Goal: Task Accomplishment & Management: Use online tool/utility

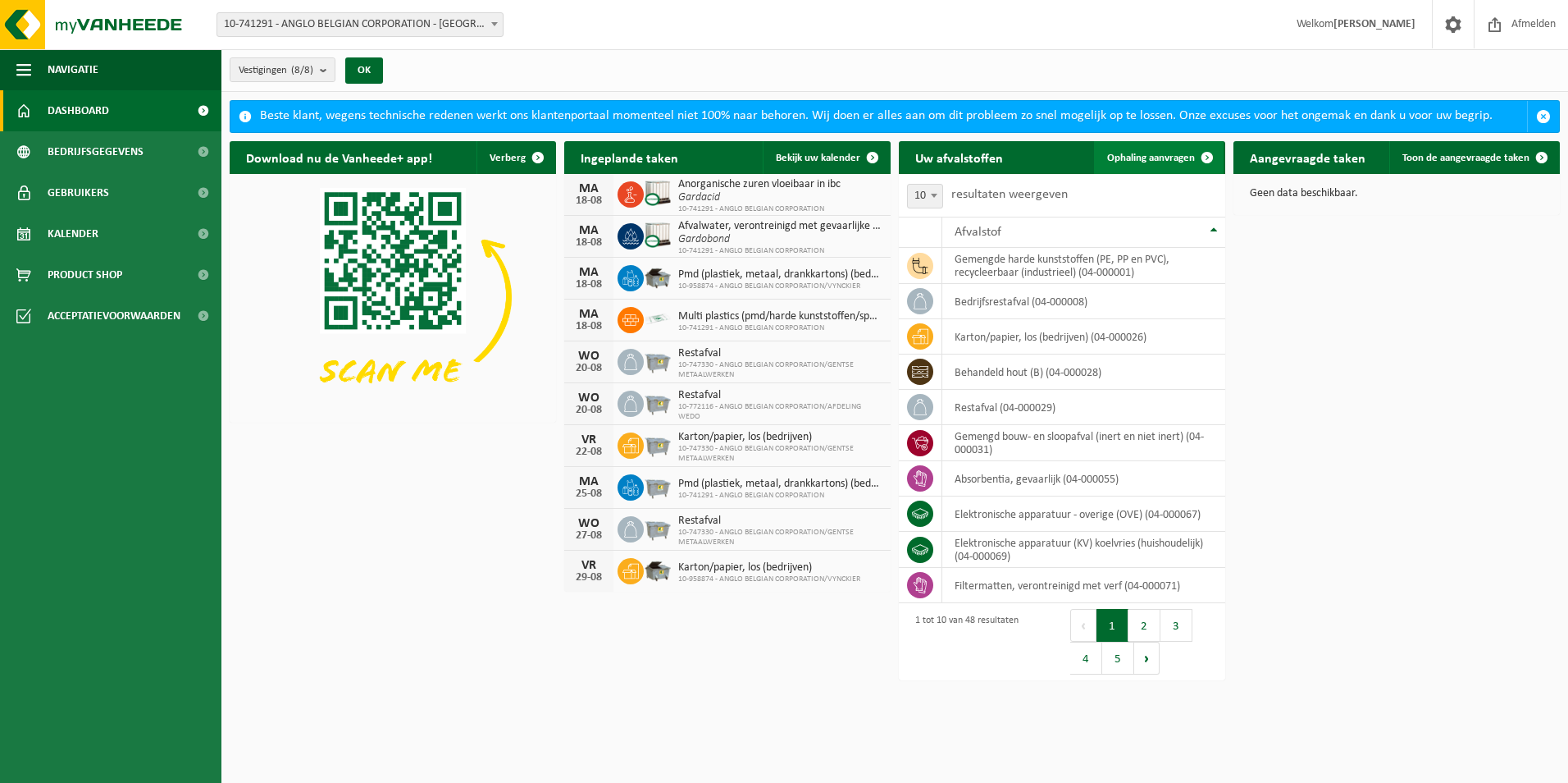
drag, startPoint x: 1181, startPoint y: 155, endPoint x: 1153, endPoint y: 156, distance: 28.0
click at [1153, 156] on span "Ophaling aanvragen" at bounding box center [1150, 158] width 88 height 11
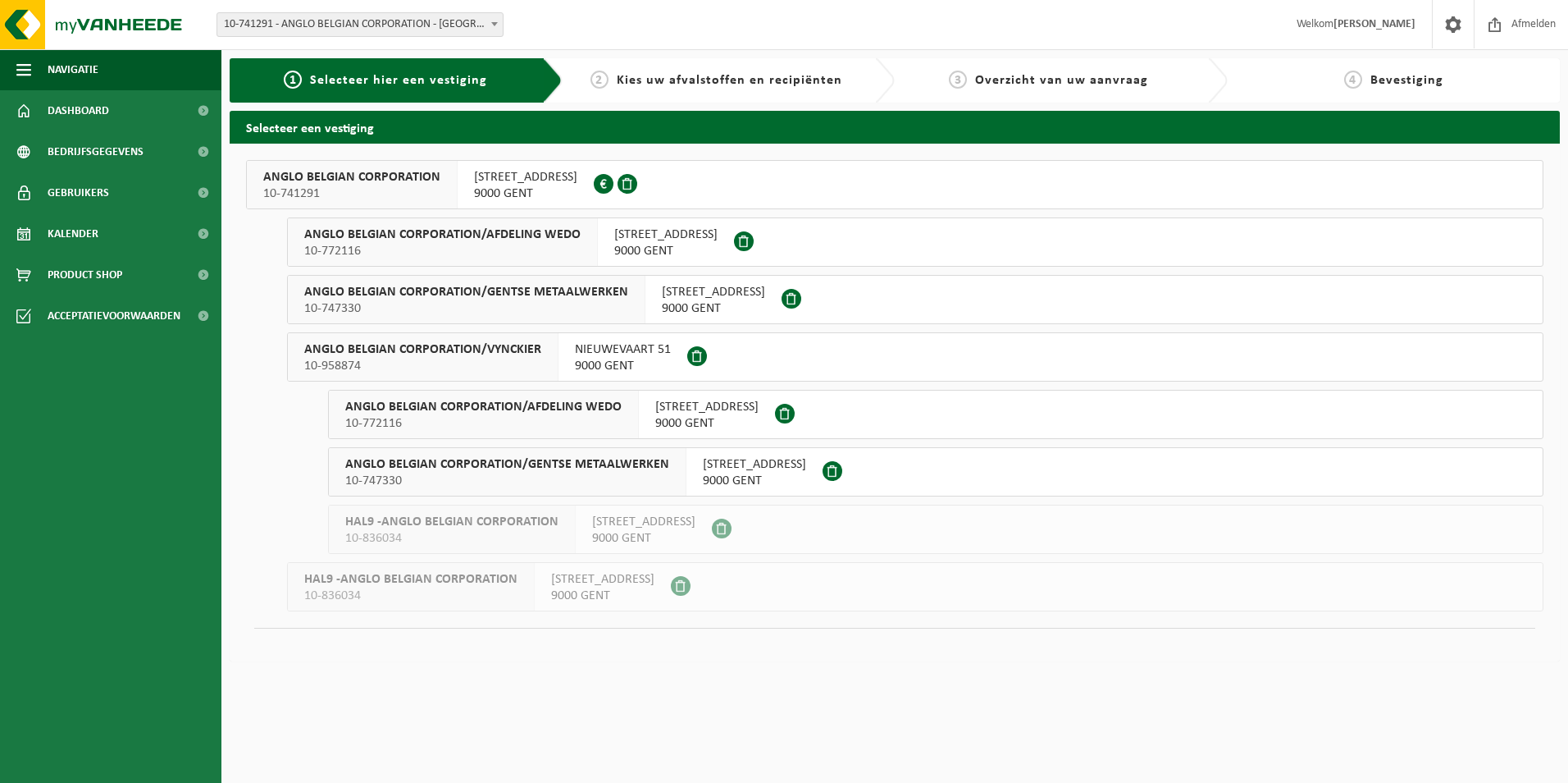
click at [509, 185] on span "WIEDAUWKAAI 43" at bounding box center [526, 177] width 103 height 17
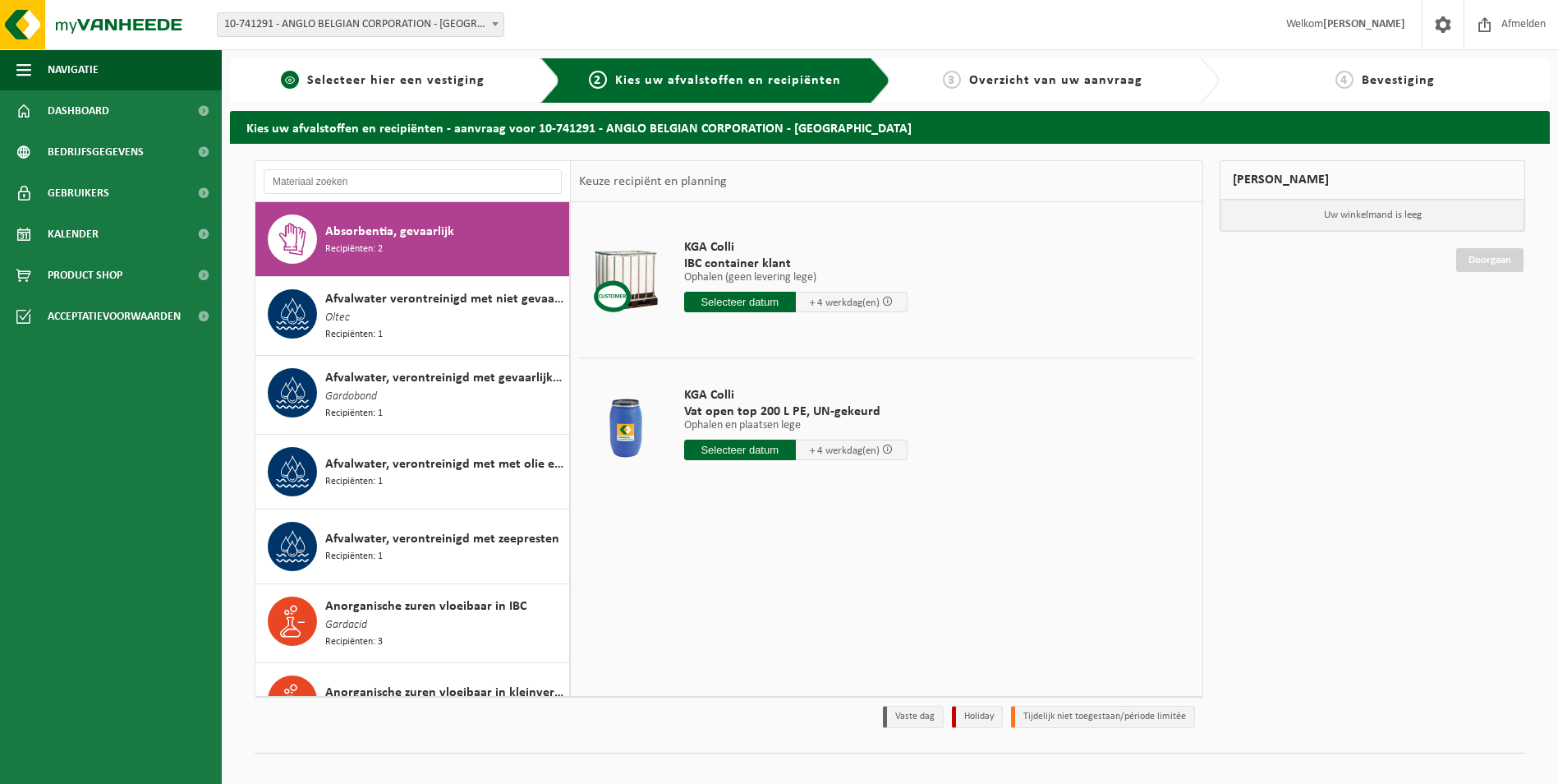
click at [434, 70] on link "1 Selecteer hier een vestiging" at bounding box center [383, 80] width 289 height 19
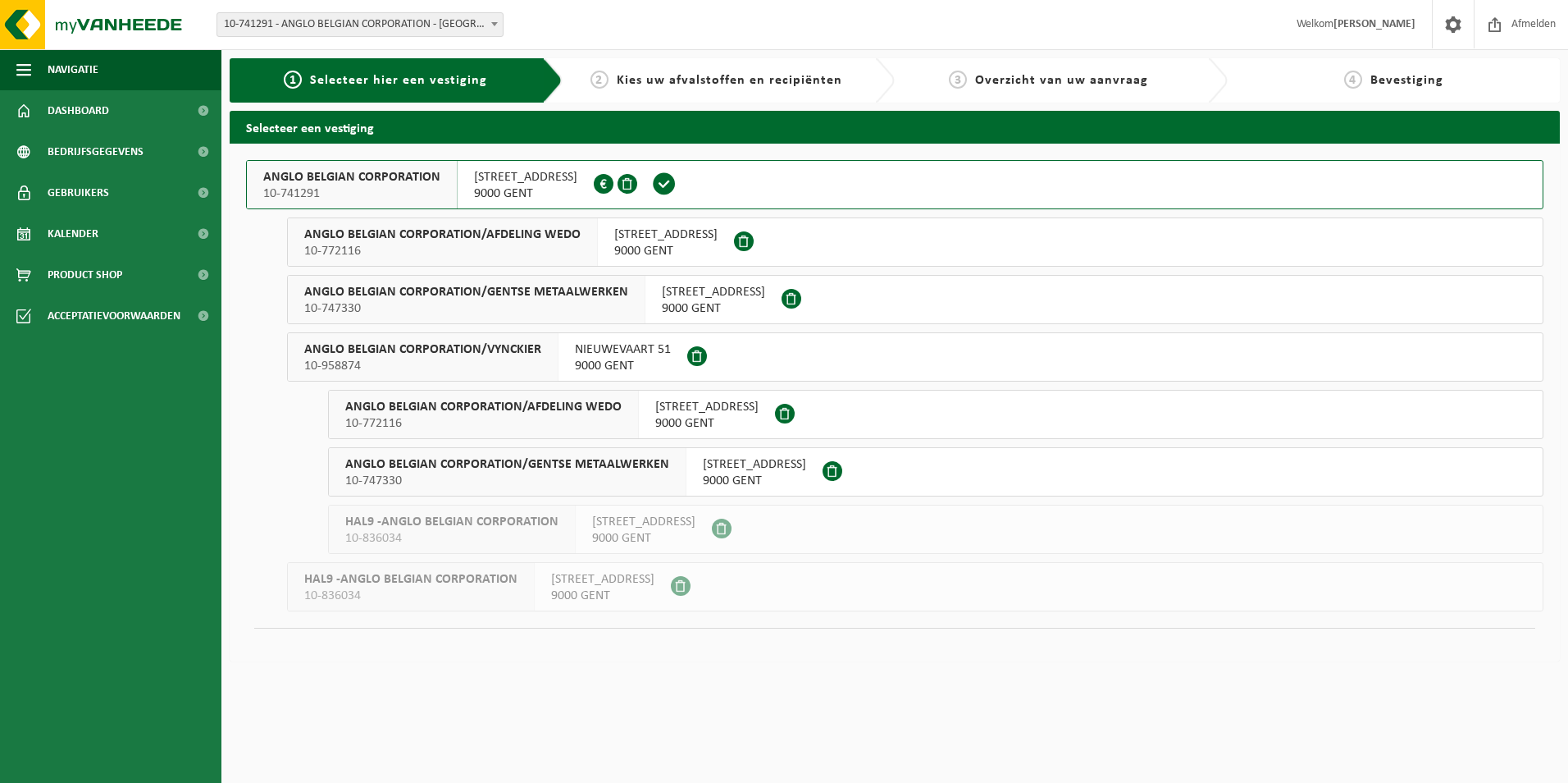
click at [422, 176] on span "ANGLO BELGIAN CORPORATION" at bounding box center [352, 177] width 177 height 17
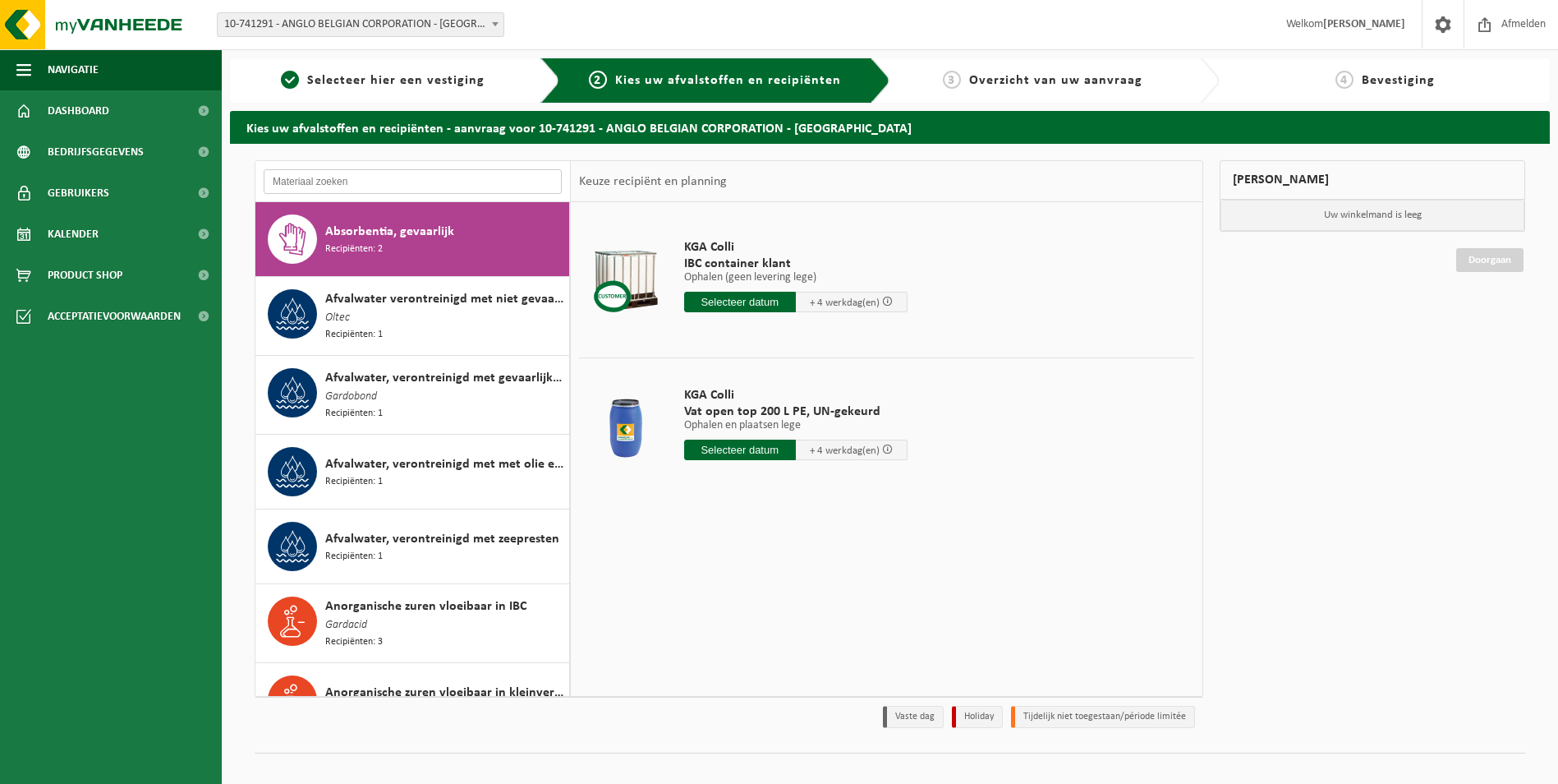
click at [477, 178] on input "text" at bounding box center [412, 181] width 299 height 25
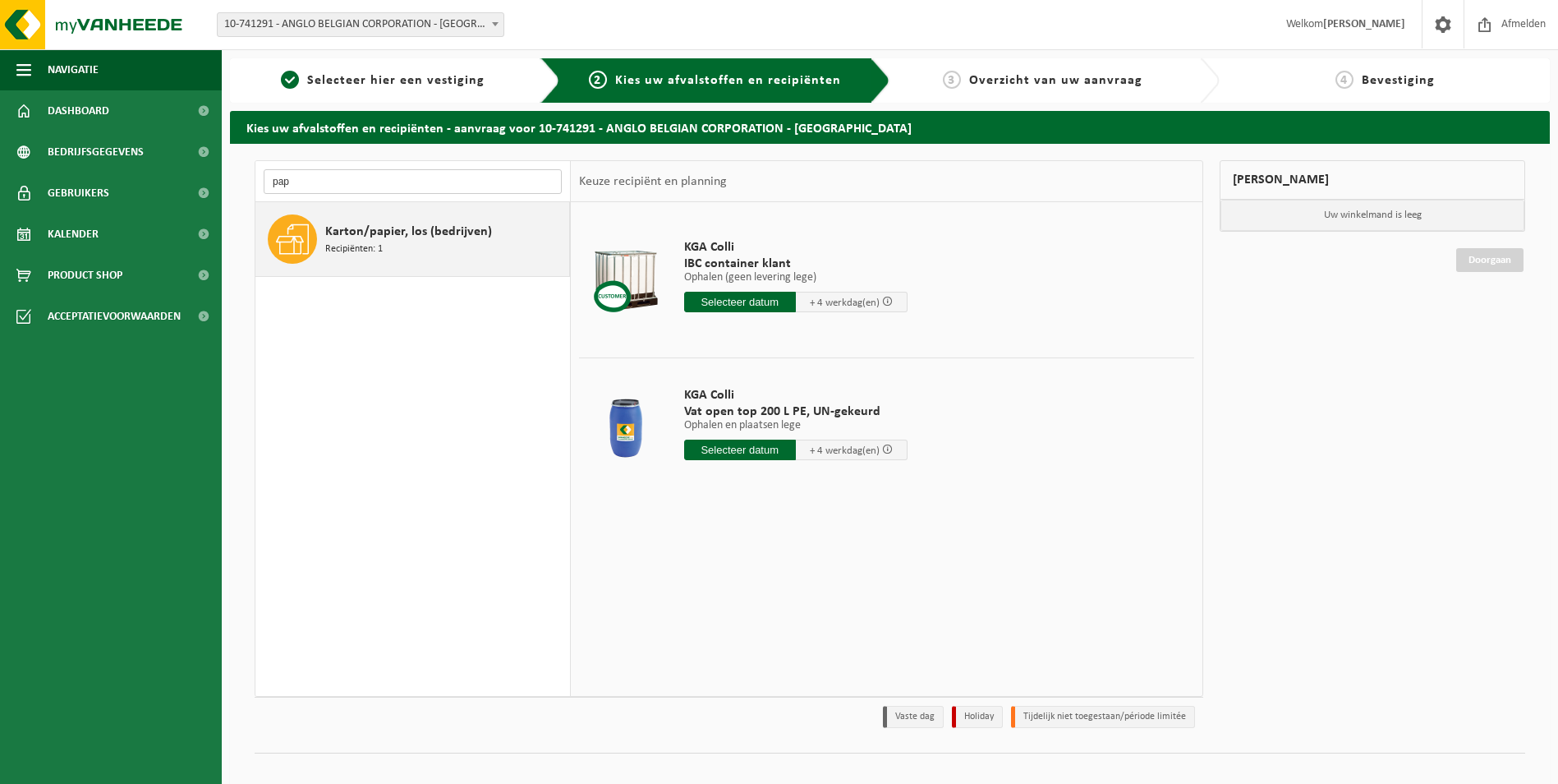
type input "pap"
click at [472, 227] on span "Karton/papier, los (bedrijven)" at bounding box center [409, 231] width 166 height 19
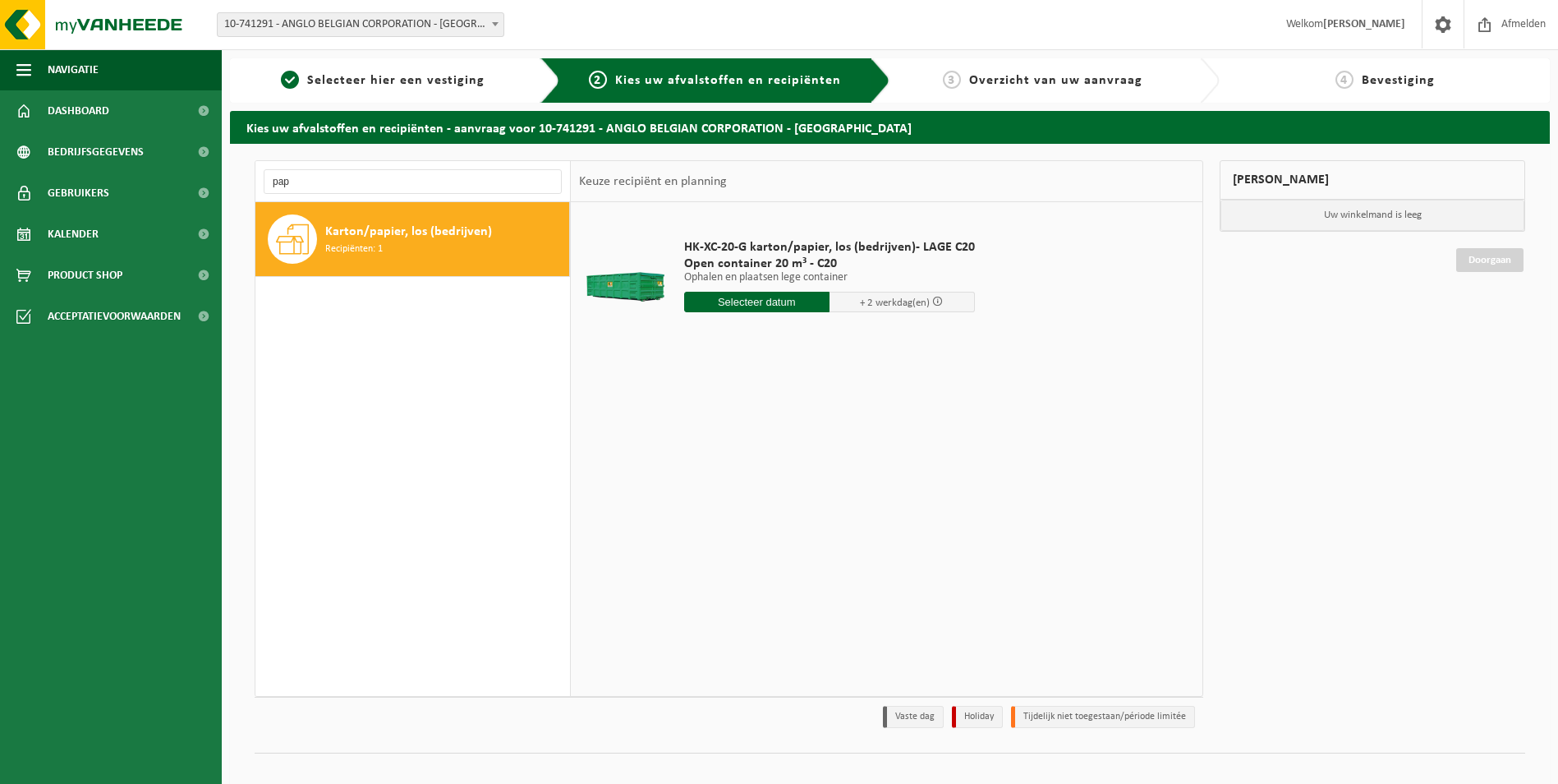
click at [769, 300] on input "text" at bounding box center [756, 301] width 145 height 20
click at [727, 472] on div "19" at bounding box center [728, 473] width 29 height 26
type input "Van 2025-08-19"
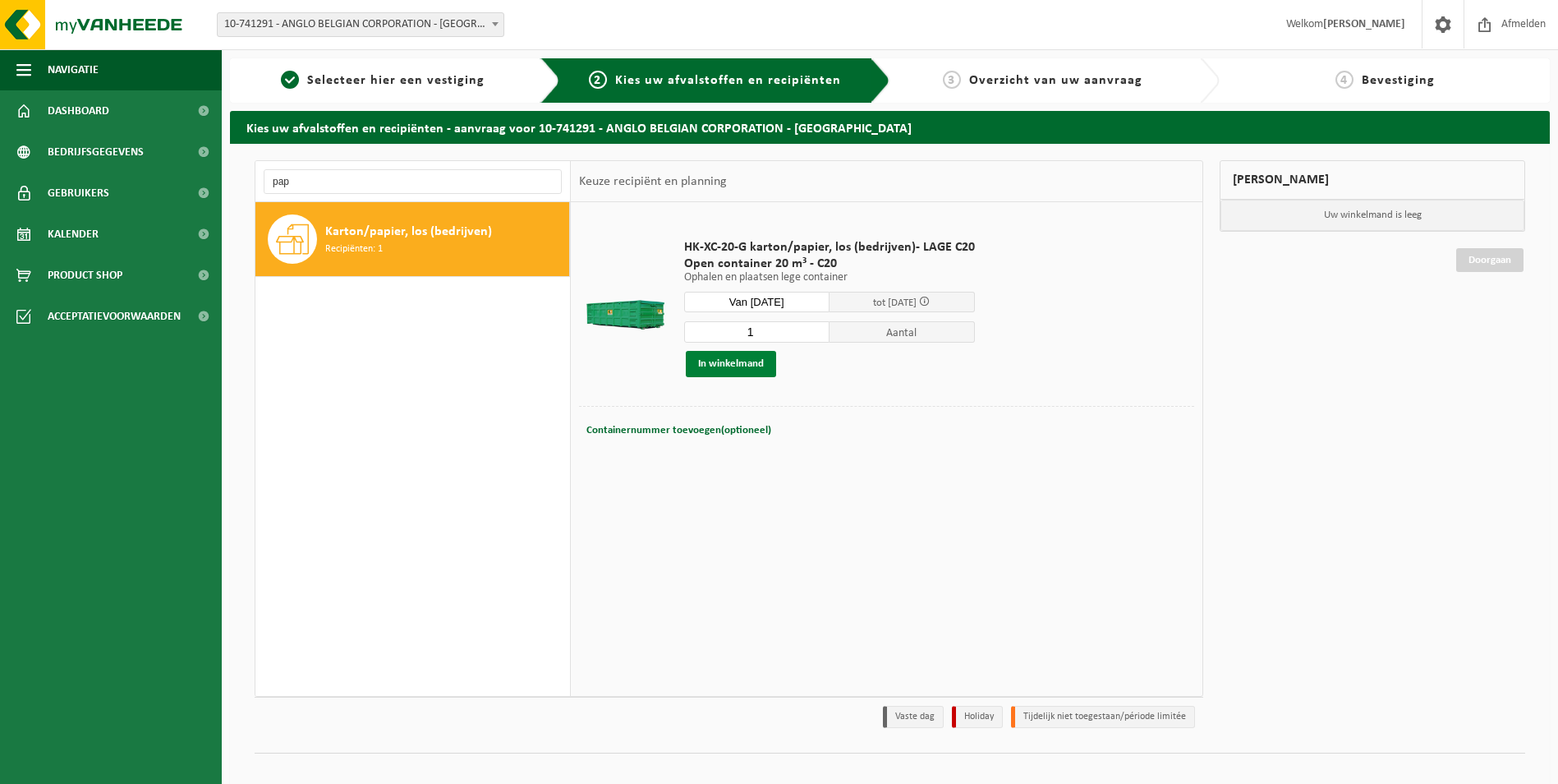
click at [744, 357] on button "In winkelmand" at bounding box center [731, 363] width 91 height 26
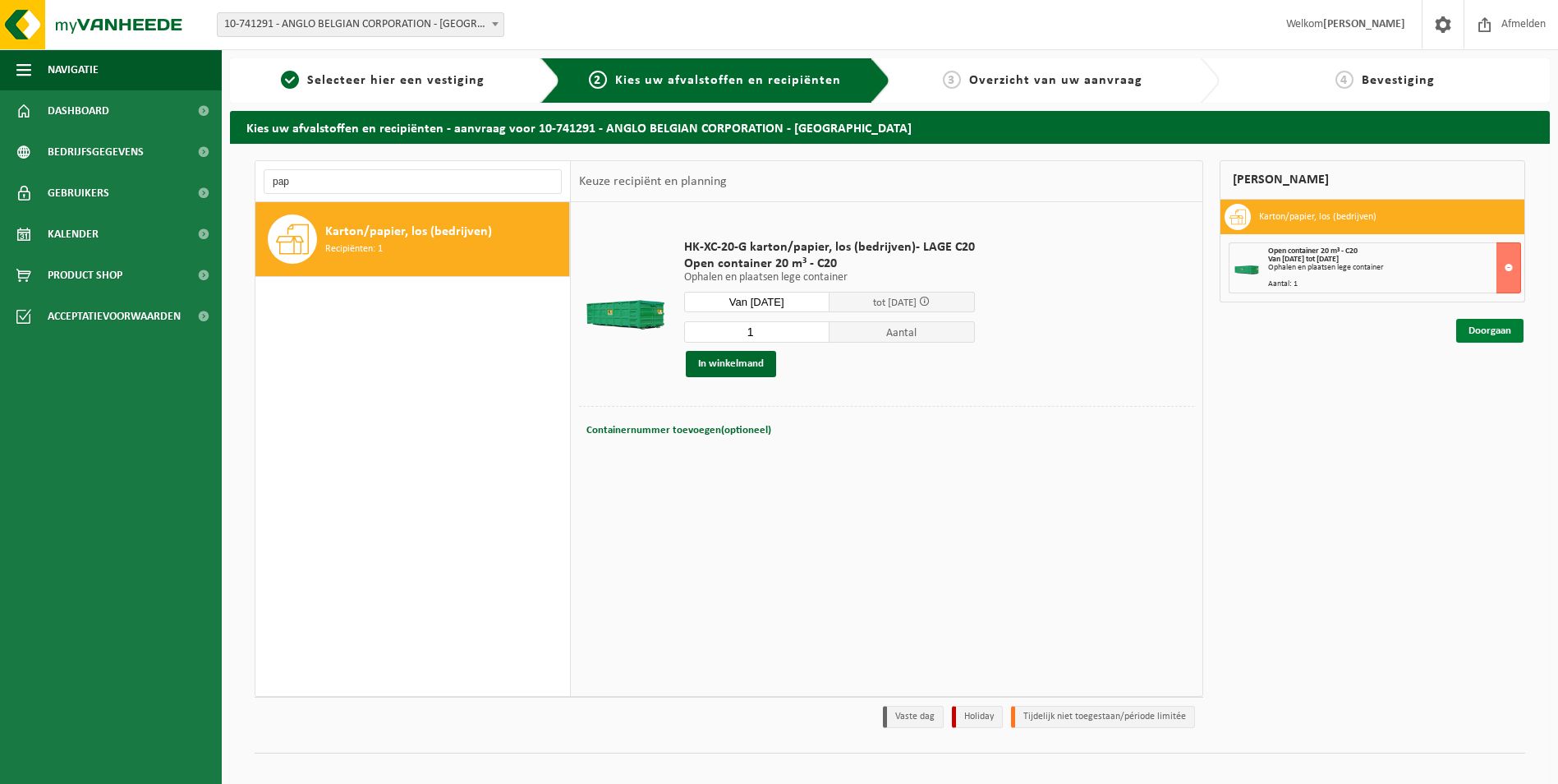
click at [1491, 329] on link "Doorgaan" at bounding box center [1490, 331] width 67 height 24
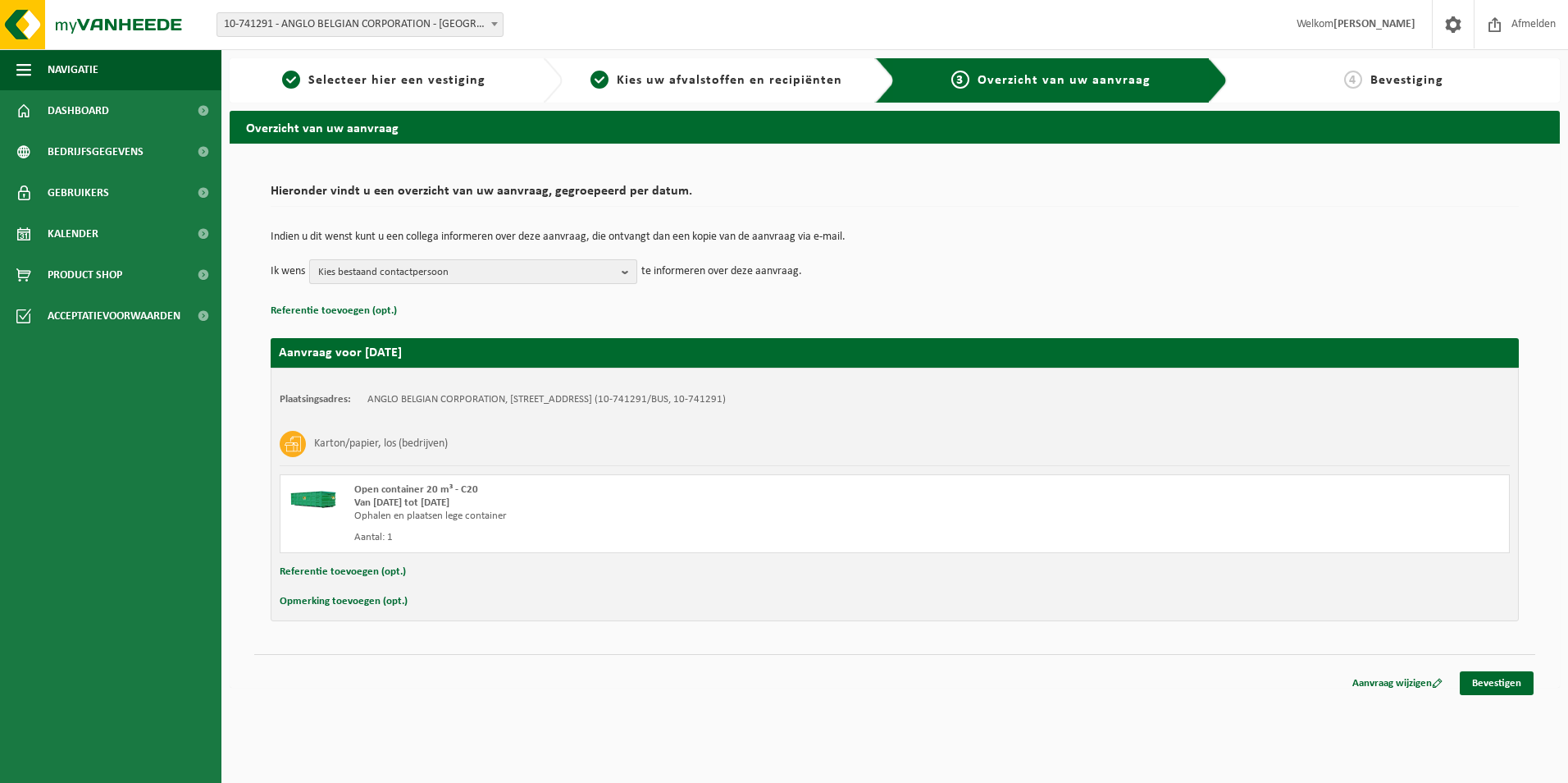
click at [606, 280] on span "Kies bestaand contactpersoon" at bounding box center [467, 272] width 297 height 25
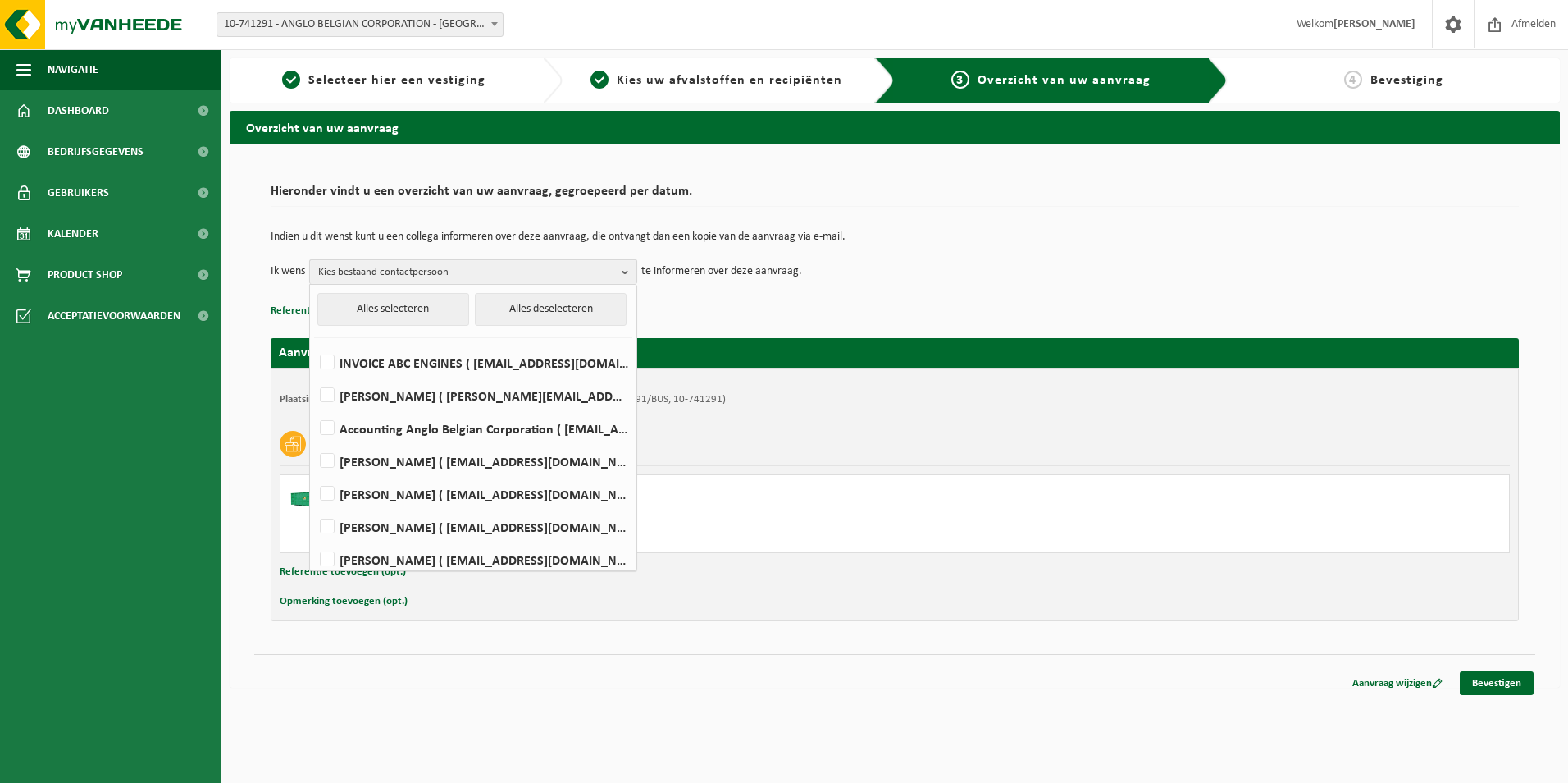
click at [614, 274] on span "Kies bestaand contactpersoon" at bounding box center [467, 272] width 297 height 25
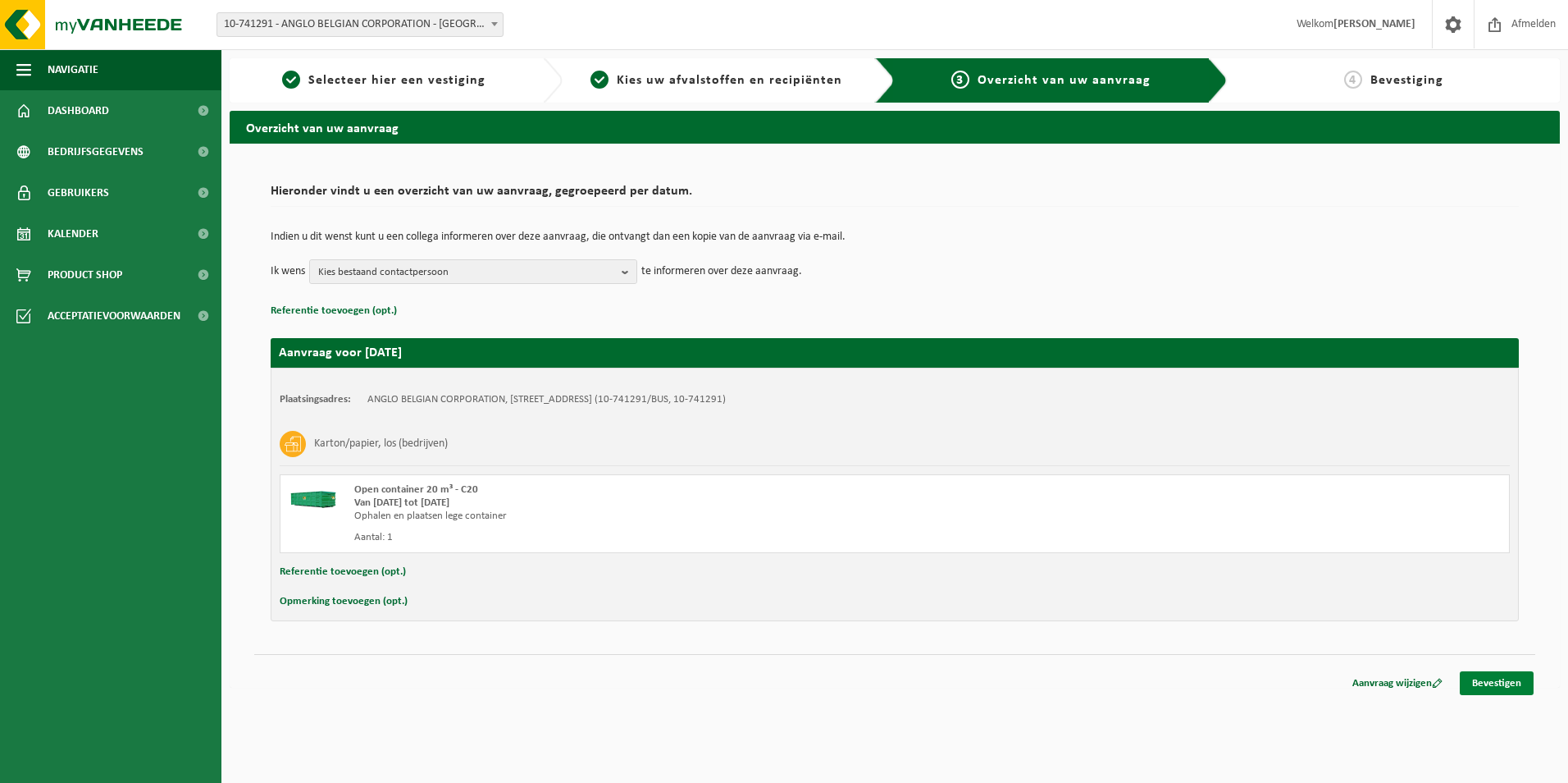
click at [1502, 684] on link "Bevestigen" at bounding box center [1496, 683] width 74 height 24
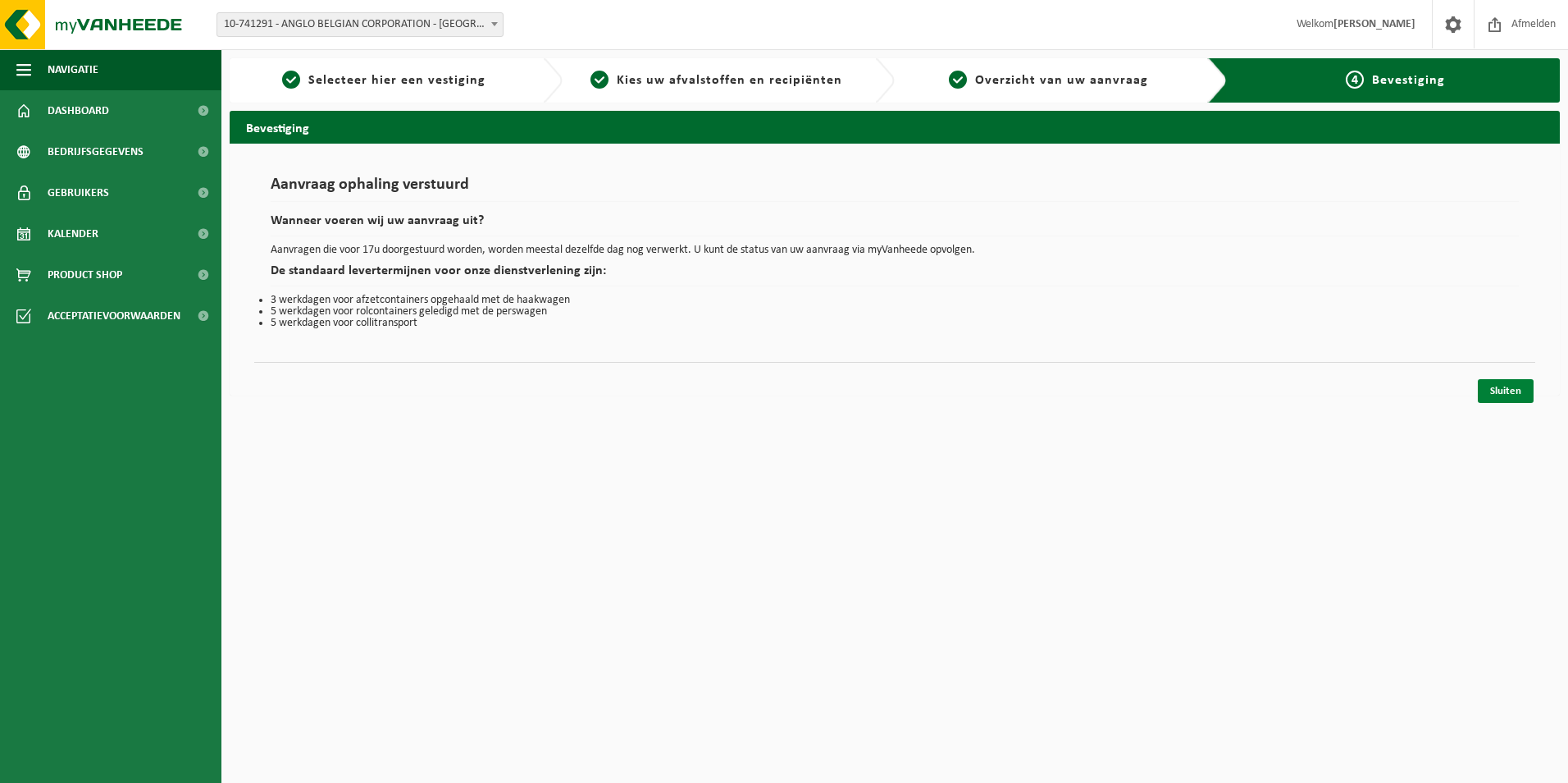
click at [1521, 391] on link "Sluiten" at bounding box center [1505, 391] width 55 height 24
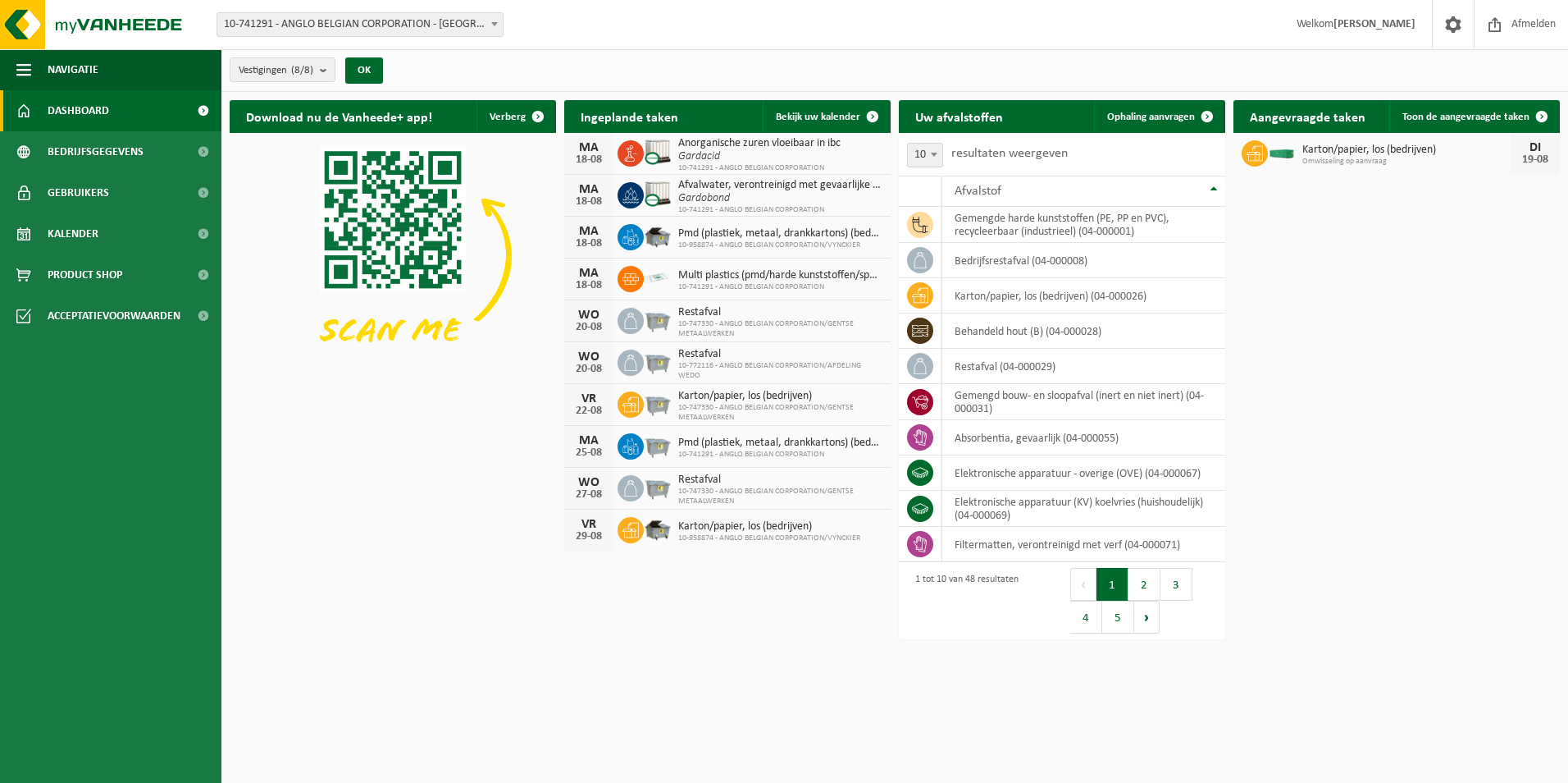
click at [1364, 342] on div "Download nu de Vanheede+ app! Verberg Ingeplande taken Bekijk uw kalender [DATE…" at bounding box center [894, 327] width 1338 height 470
